Goal: Information Seeking & Learning: Learn about a topic

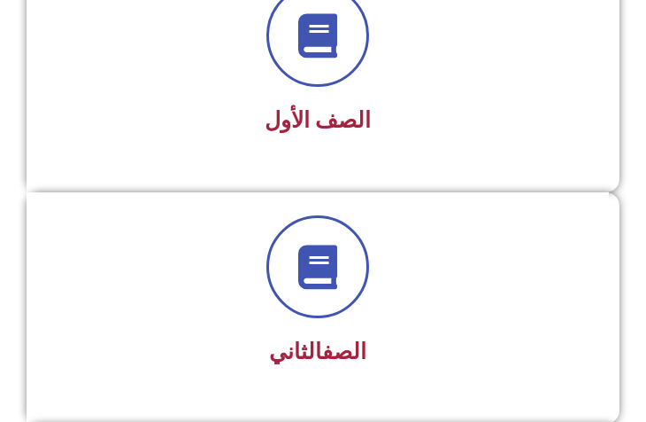
scroll to position [479, 0]
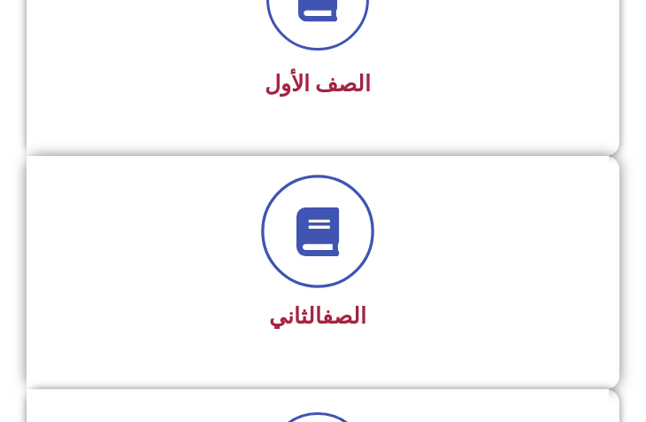
click at [312, 232] on icon at bounding box center [318, 230] width 49 height 49
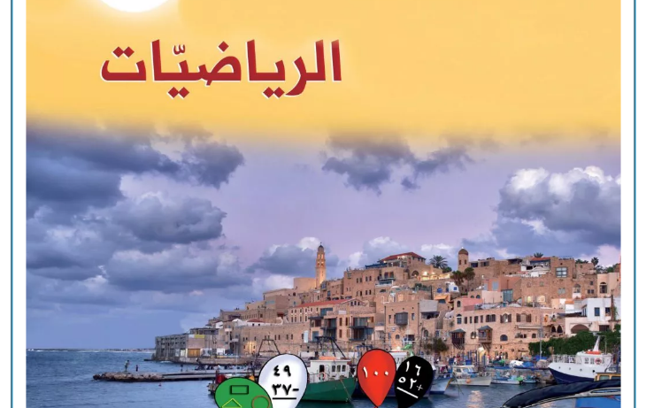
scroll to position [1601, 0]
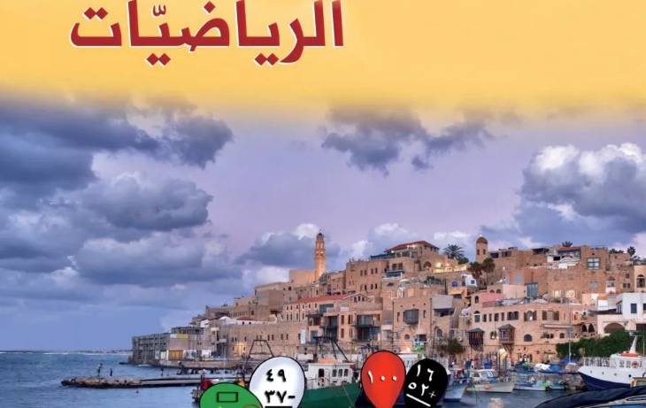
click at [348, 164] on img at bounding box center [323, 225] width 676 height 837
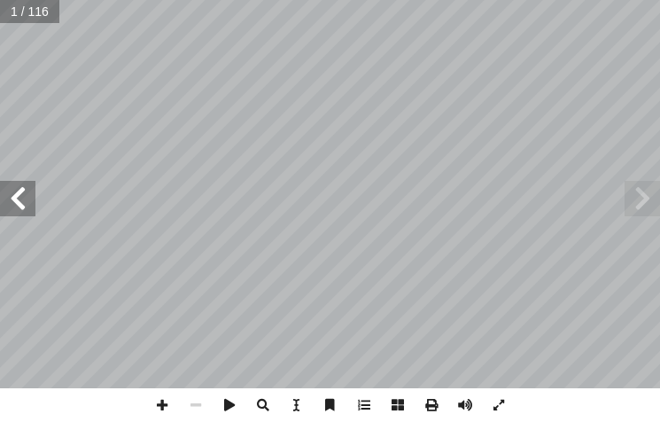
click at [27, 205] on span at bounding box center [17, 198] width 35 height 35
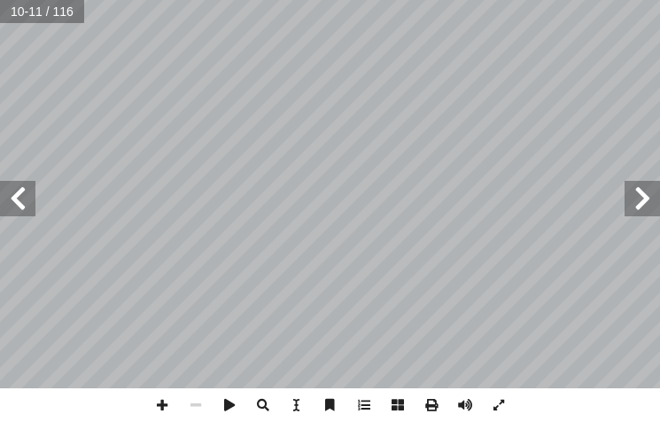
click at [27, 205] on span at bounding box center [17, 198] width 35 height 35
click at [166, 404] on span at bounding box center [162, 405] width 34 height 34
click at [27, 200] on span at bounding box center [17, 198] width 35 height 35
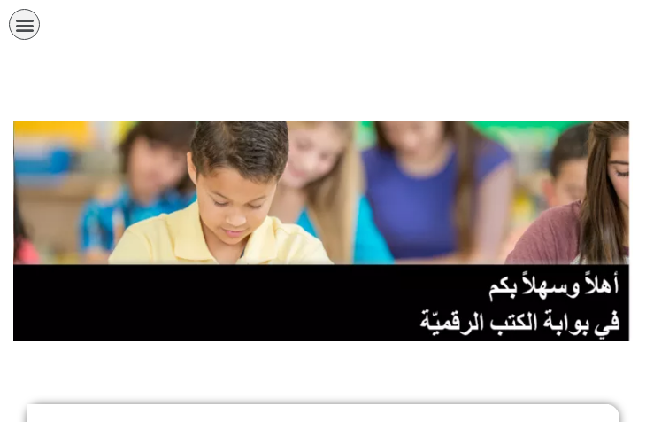
scroll to position [524, 0]
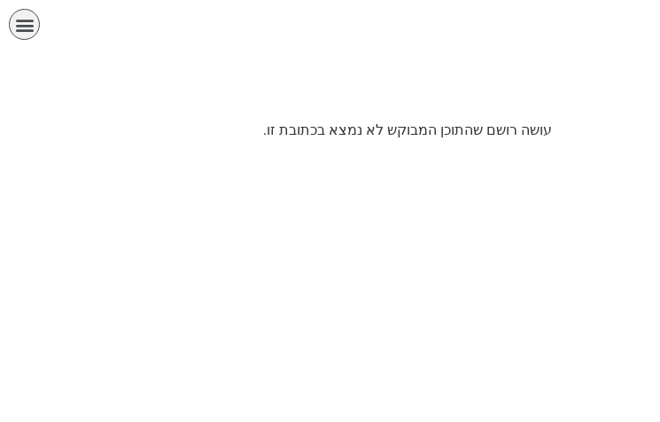
click at [24, 19] on icon "כפתור פתיחת תפריט" at bounding box center [24, 24] width 19 height 19
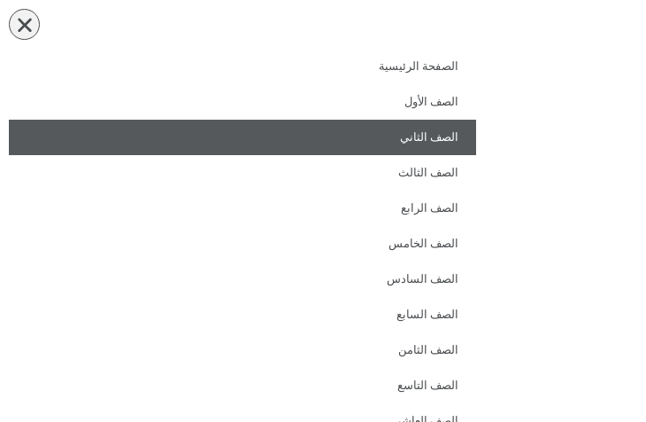
click at [433, 127] on link "الصف الثاني" at bounding box center [243, 137] width 468 height 35
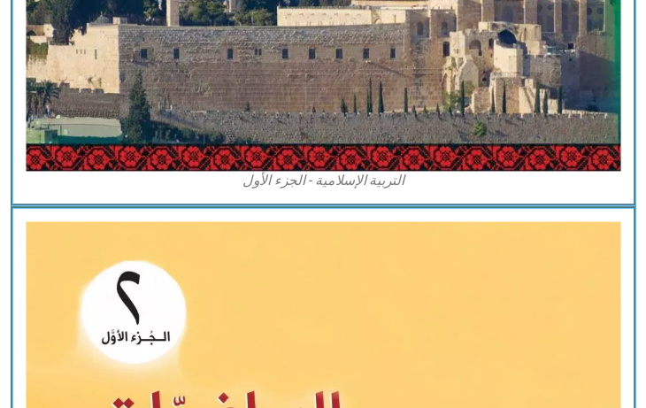
scroll to position [1431, 0]
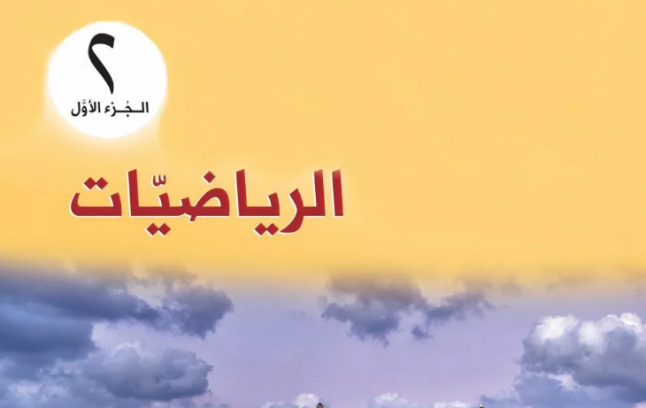
click at [339, 172] on img at bounding box center [323, 395] width 676 height 837
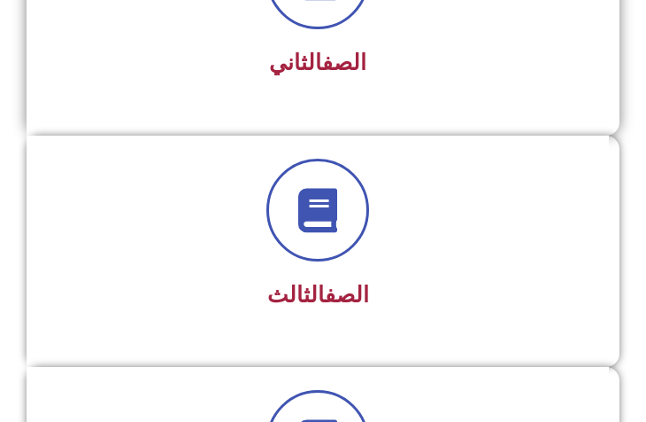
scroll to position [733, 0]
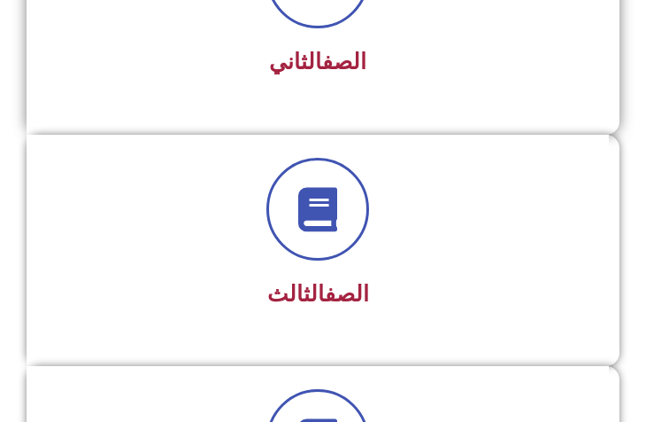
click at [303, 64] on span "الصف الثاني" at bounding box center [317, 62] width 97 height 26
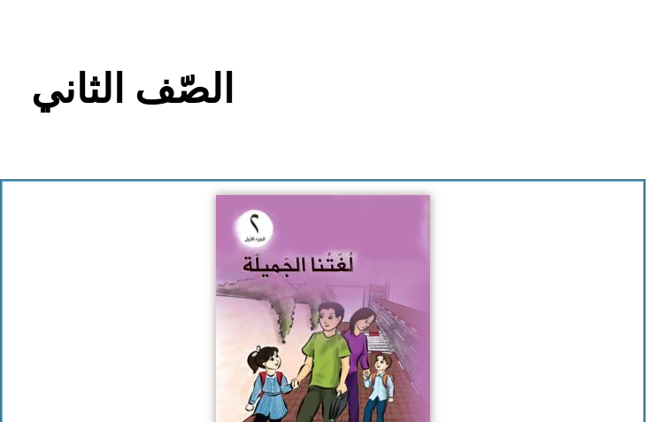
scroll to position [192, 0]
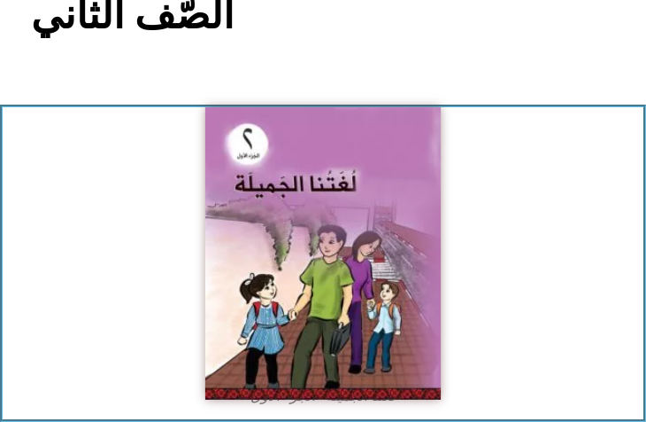
click at [307, 178] on img at bounding box center [323, 253] width 236 height 292
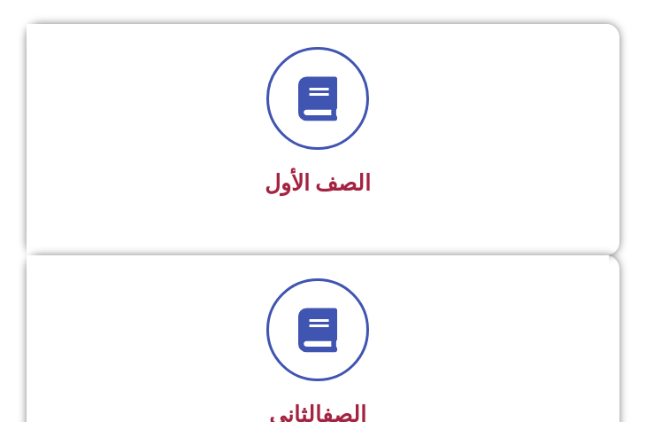
scroll to position [488, 0]
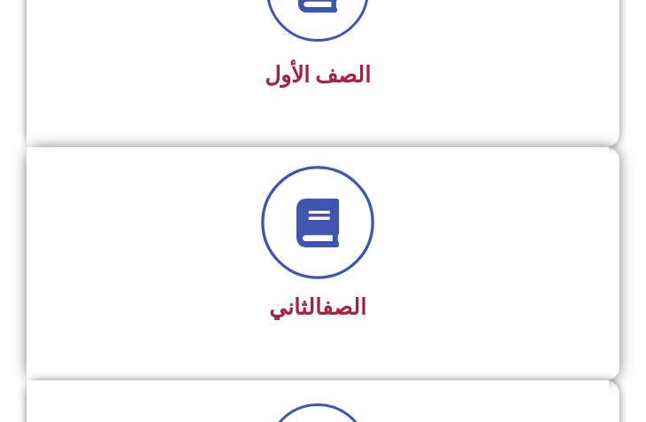
click at [340, 212] on icon at bounding box center [318, 221] width 49 height 49
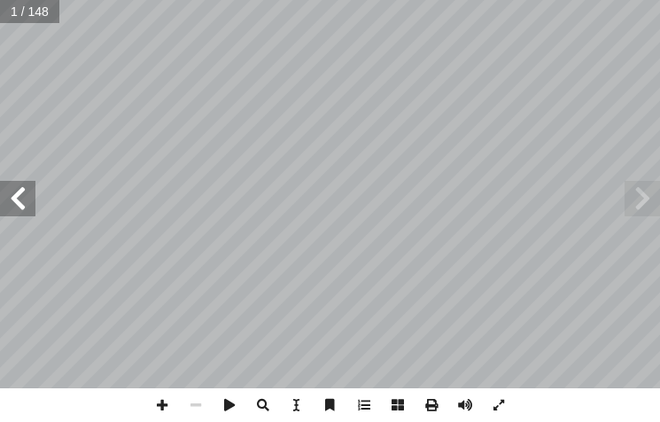
click at [26, 213] on span at bounding box center [17, 198] width 35 height 35
click at [27, 211] on span at bounding box center [17, 198] width 35 height 35
click at [35, 212] on span at bounding box center [17, 198] width 35 height 35
click at [29, 196] on span at bounding box center [17, 198] width 35 height 35
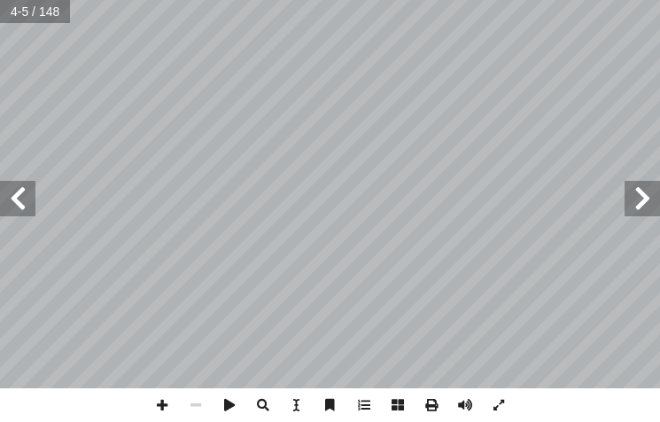
click at [29, 196] on span at bounding box center [17, 198] width 35 height 35
click at [20, 195] on span at bounding box center [17, 198] width 35 height 35
click at [32, 183] on span at bounding box center [17, 198] width 35 height 35
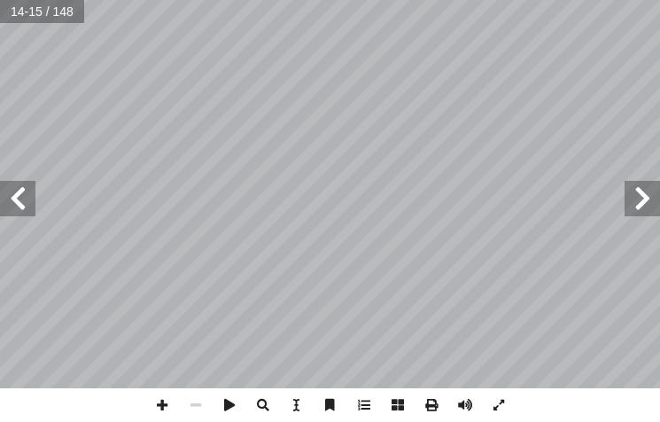
click at [23, 188] on span at bounding box center [17, 198] width 35 height 35
click at [24, 188] on span at bounding box center [17, 198] width 35 height 35
click at [639, 197] on span at bounding box center [641, 198] width 35 height 35
